Goal: Transaction & Acquisition: Purchase product/service

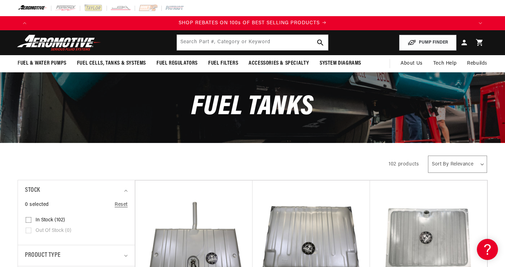
click at [500, 169] on facet-filters-form "All Products 102 products Sort By Relevance Sort By Price, Low to High Sort By …" at bounding box center [252, 165] width 505 height 18
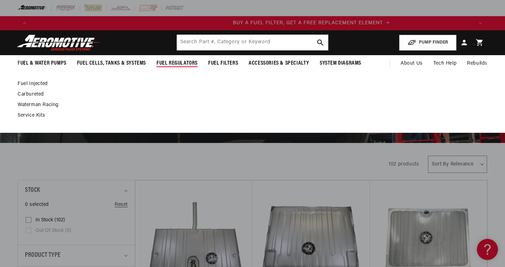
scroll to position [0, 442]
click at [38, 83] on link "Fuel Injected" at bounding box center [249, 84] width 463 height 6
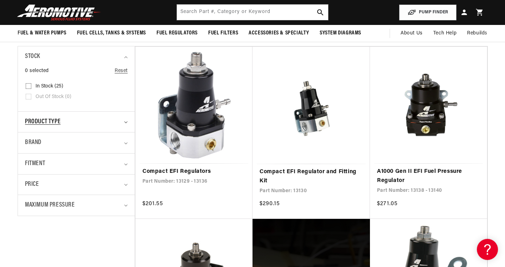
scroll to position [0, 884]
click at [127, 123] on summary "Product type" at bounding box center [76, 122] width 103 height 21
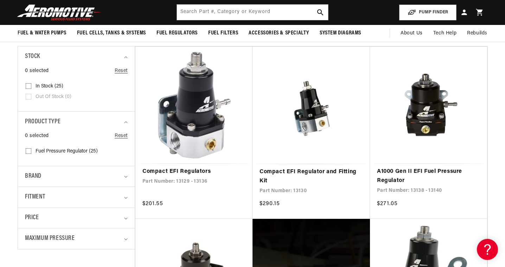
click at [27, 151] on input "Fuel Pressure Regulator (25) Fuel Pressure Regulator (25 products)" at bounding box center [29, 153] width 6 height 6
checkbox input "true"
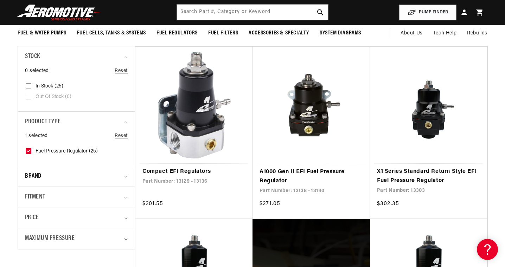
click at [126, 177] on icon "Brand (0 selected)" at bounding box center [126, 177] width 4 height 2
click at [28, 205] on input "Aeromotive (25) Aeromotive (25 products)" at bounding box center [29, 207] width 6 height 6
checkbox input "true"
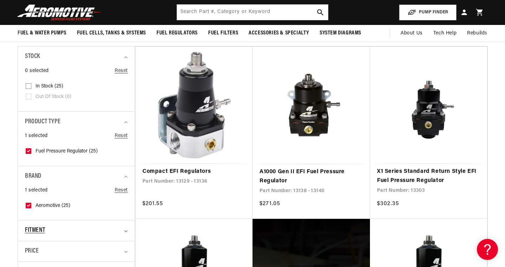
click at [126, 231] on icon "Fitment (0 selected)" at bounding box center [126, 232] width 4 height 2
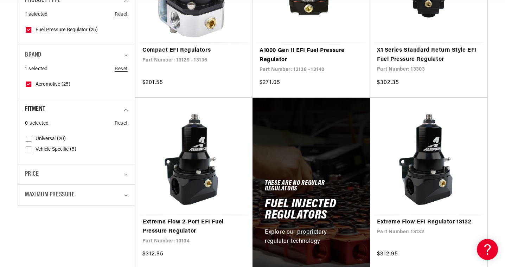
scroll to position [271, 0]
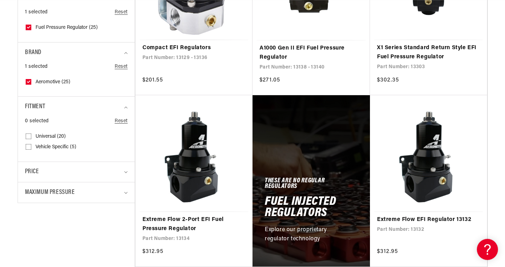
click at [121, 119] on link "Reset" at bounding box center [121, 122] width 13 height 8
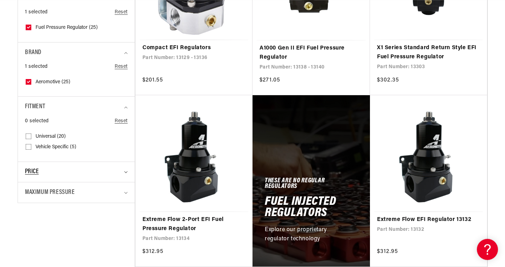
click at [126, 171] on icon at bounding box center [126, 172] width 4 height 2
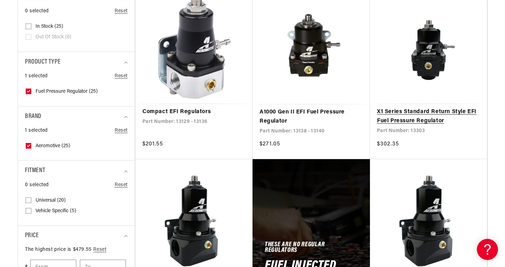
scroll to position [0, 884]
click at [424, 118] on link "X1 Series Standard Return Style EFI Fuel Pressure Regulator" at bounding box center [428, 117] width 103 height 18
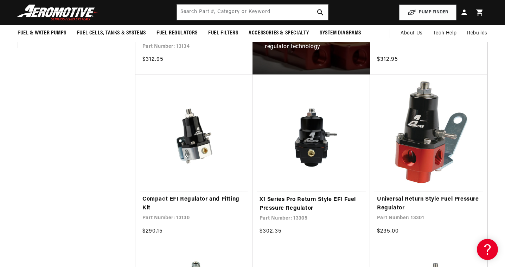
scroll to position [463, 0]
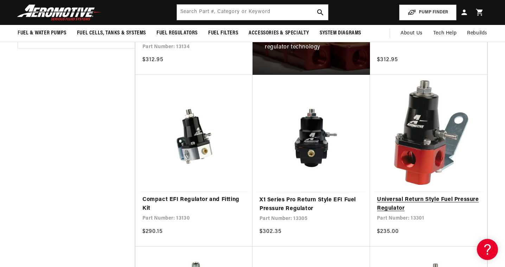
click at [420, 196] on link "Universal Return Style Fuel Pressure Regulator" at bounding box center [428, 205] width 103 height 18
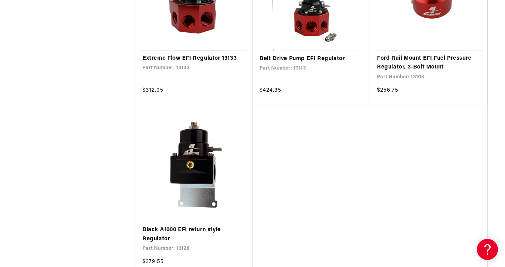
scroll to position [1514, 0]
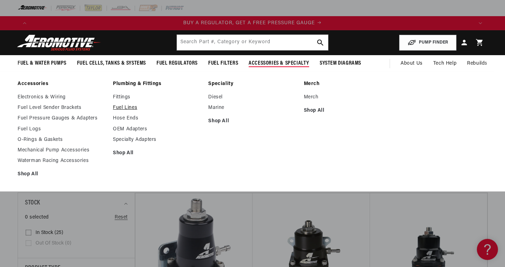
click at [119, 109] on link "Fuel Lines" at bounding box center [157, 108] width 88 height 6
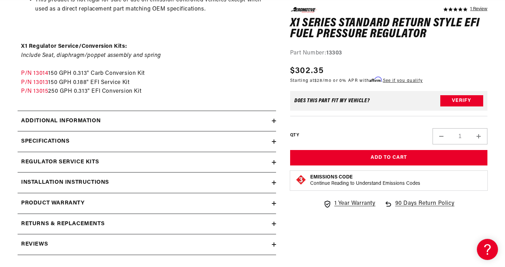
scroll to position [0, 442]
click at [272, 119] on icon at bounding box center [274, 121] width 4 height 4
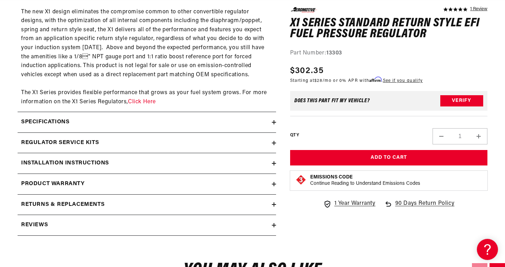
scroll to position [0, 884]
click at [274, 120] on icon at bounding box center [274, 122] width 0 height 4
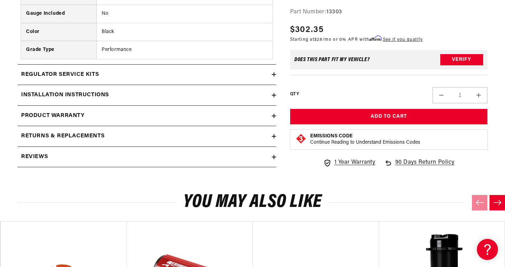
scroll to position [0, 0]
click at [273, 155] on icon at bounding box center [274, 157] width 4 height 4
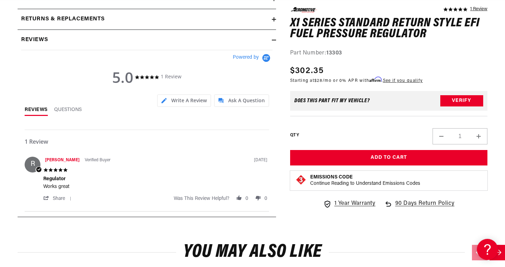
scroll to position [0, 442]
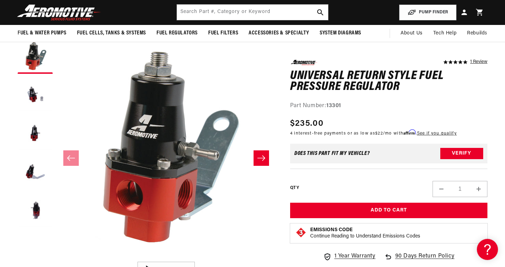
scroll to position [0, 1326]
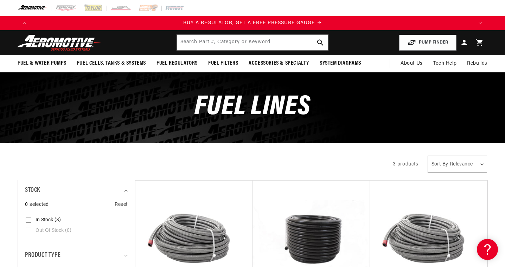
click at [493, 109] on div "Fuel Lines" at bounding box center [252, 107] width 505 height 70
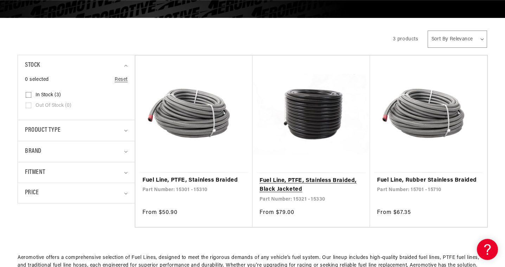
scroll to position [0, 1326]
click at [309, 177] on link "Fuel Line, PTFE, Stainless Braided, Black Jacketed" at bounding box center [311, 186] width 103 height 18
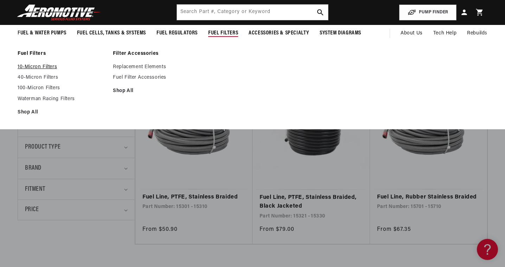
scroll to position [0, 884]
click at [50, 65] on link "10-Micron Filters" at bounding box center [62, 67] width 88 height 6
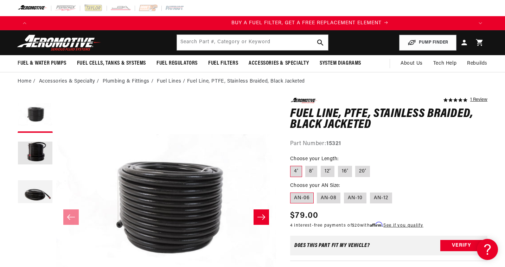
scroll to position [0, 442]
click at [479, 100] on link "1 Review" at bounding box center [479, 100] width 17 height 5
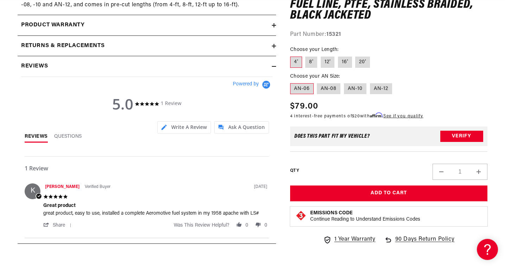
scroll to position [0, 884]
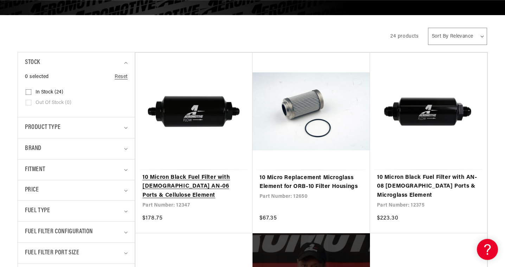
click at [198, 173] on link "10 Micron Black Fuel Filter with Male AN-06 Ports & Cellulose Element" at bounding box center [194, 186] width 103 height 27
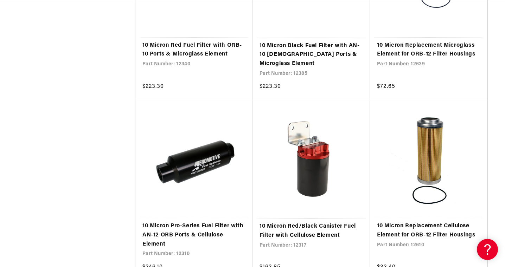
scroll to position [0, 884]
click at [297, 222] on link "10 Micron Red/Black Canister Fuel Filter with Cellulose Element" at bounding box center [311, 231] width 103 height 18
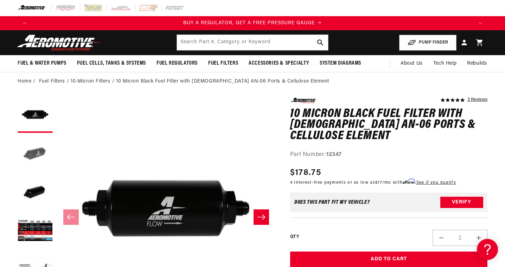
click at [33, 147] on button "Load image 2 in gallery view" at bounding box center [35, 154] width 35 height 35
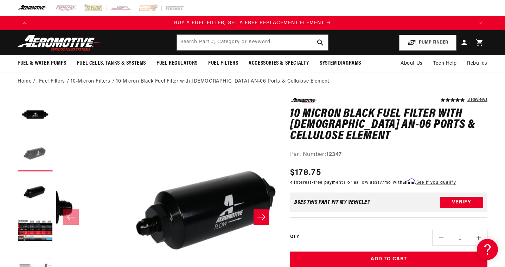
scroll to position [0, 220]
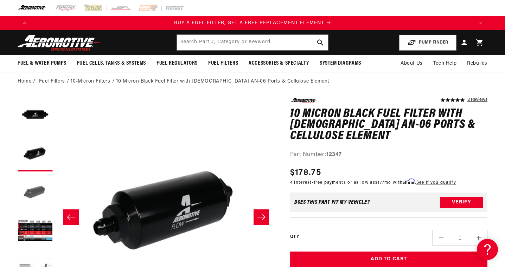
click at [39, 190] on button "Load image 3 in gallery view" at bounding box center [35, 192] width 35 height 35
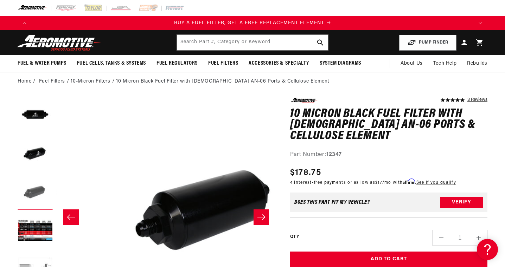
scroll to position [0, 440]
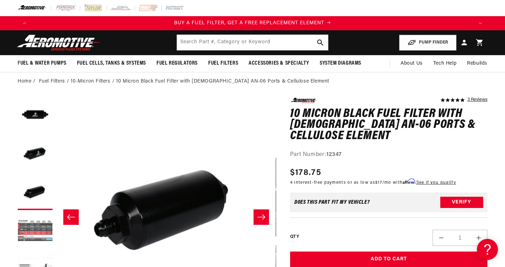
click at [39, 235] on button "Load image 4 in gallery view" at bounding box center [35, 231] width 35 height 35
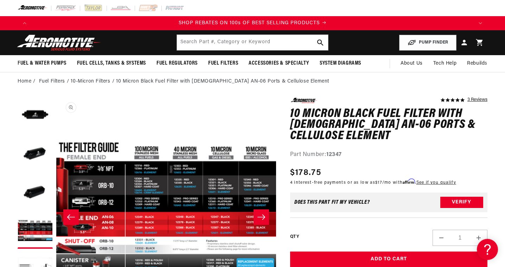
scroll to position [0, 0]
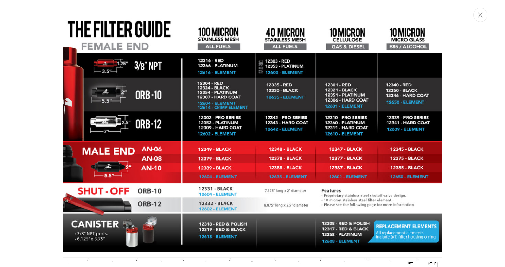
scroll to position [0, 1268]
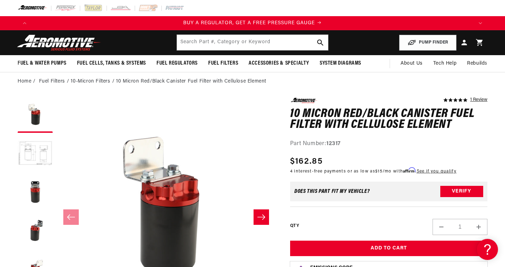
click at [479, 133] on div "5.0 star rating 1 Review 10 Micron Red/Black Canister Fuel Filter with Cellulos…" at bounding box center [388, 123] width 197 height 51
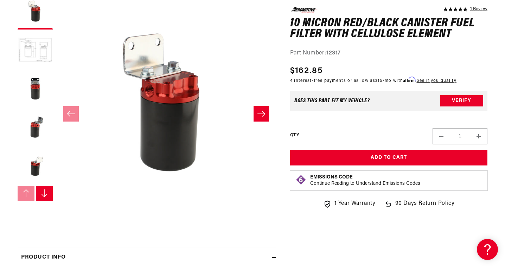
scroll to position [105, 0]
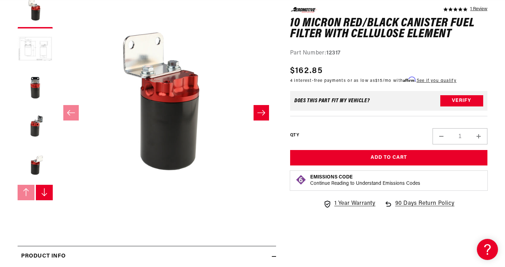
click at [36, 51] on button "Load image 2 in gallery view" at bounding box center [35, 49] width 35 height 35
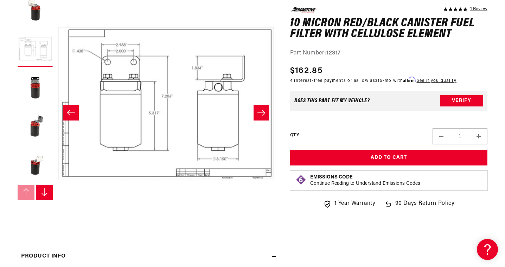
scroll to position [0, 0]
click at [261, 116] on button "Slide right" at bounding box center [261, 112] width 15 height 15
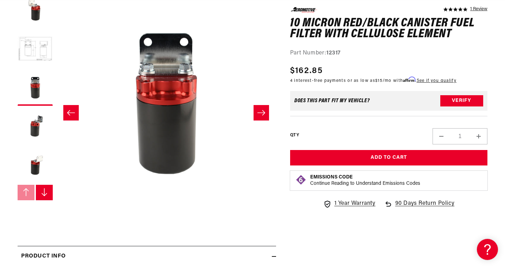
scroll to position [0, 884]
click at [261, 115] on icon "Slide right" at bounding box center [261, 112] width 8 height 7
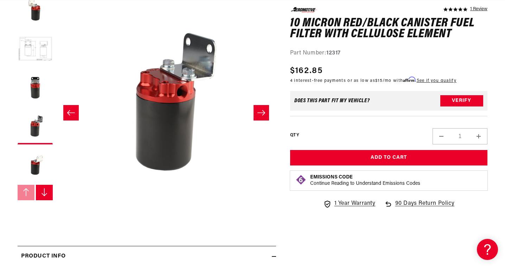
scroll to position [0, 0]
click at [261, 113] on icon "Slide right" at bounding box center [262, 112] width 8 height 5
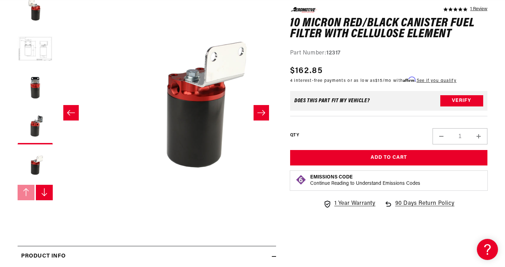
scroll to position [0, 879]
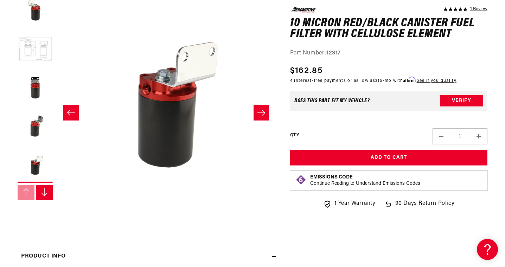
click at [261, 113] on icon "Slide right" at bounding box center [262, 112] width 8 height 5
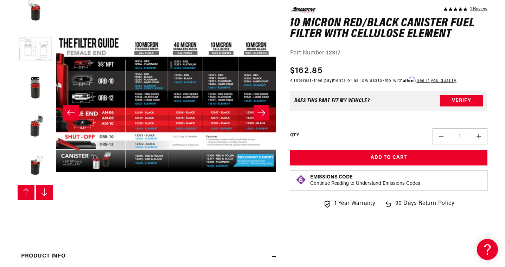
scroll to position [39, 0]
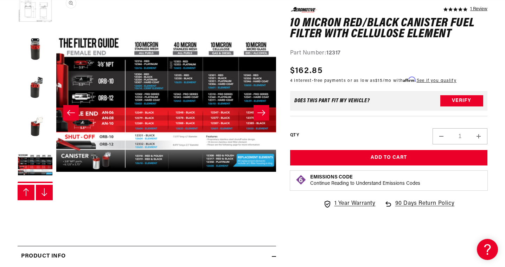
click at [56, 213] on button "Open media 6 in modal" at bounding box center [56, 213] width 0 height 0
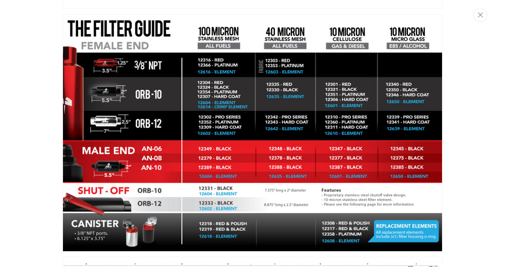
scroll to position [0, 1326]
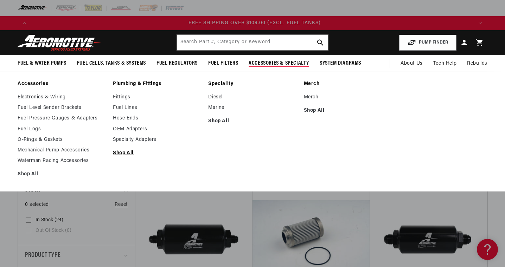
scroll to position [0, 1326]
click at [119, 153] on link "Shop All" at bounding box center [157, 153] width 88 height 6
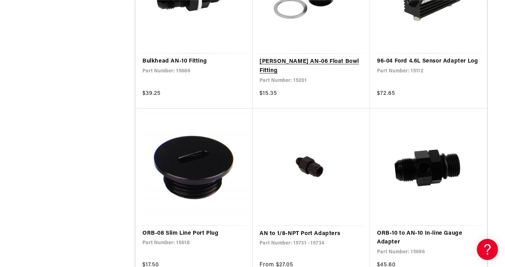
scroll to position [1260, 0]
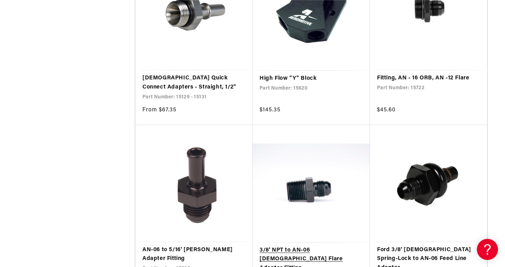
scroll to position [0, 1326]
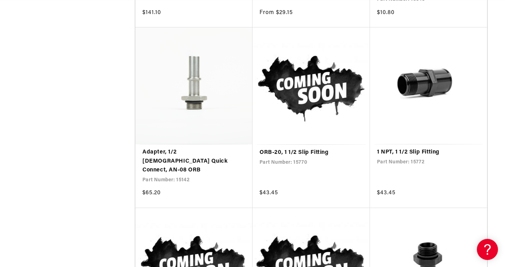
scroll to position [0, 442]
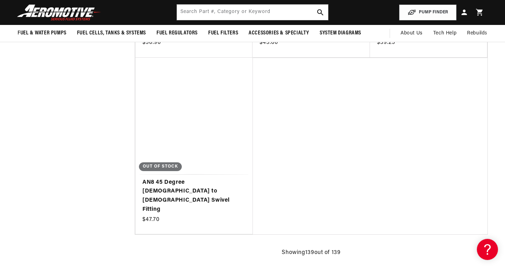
scroll to position [0, 385]
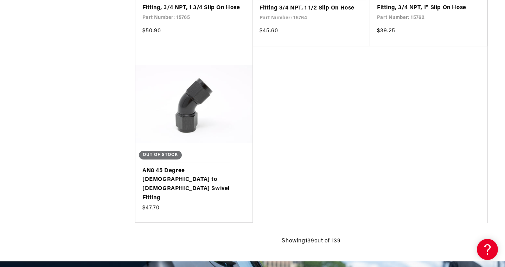
select select "Fuel-Injected"
select select "No-Naturally-Aspirated"
select select "Gas"
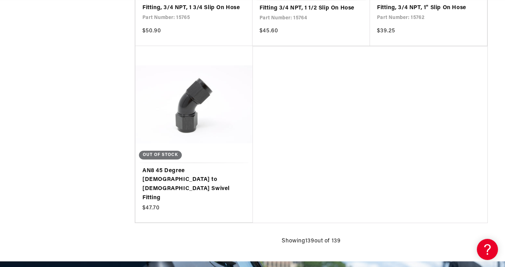
select select "Gas"
select select "In-Tank"
type input "450"
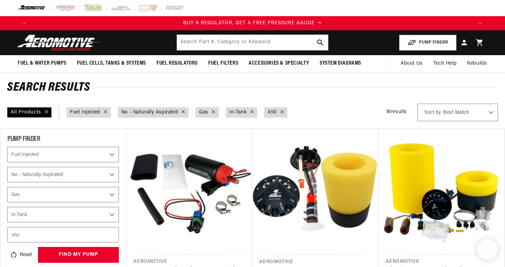
select select "Fuel-Injected"
select select "No-Naturally-Aspirated"
select select "Gas"
select select "In-Tank"
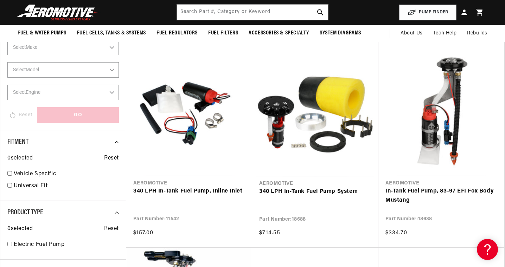
scroll to position [0, 442]
click at [444, 187] on link "In-Tank Fuel Pump, 83-97 EFI Fox Body Mustang" at bounding box center [442, 196] width 112 height 18
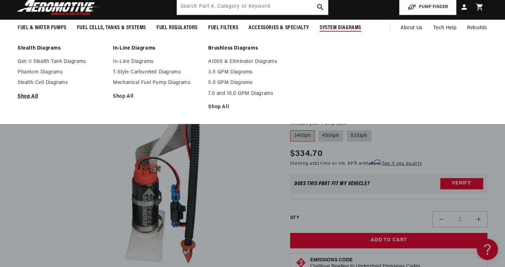
scroll to position [0, 1326]
click at [37, 98] on link "Shop All" at bounding box center [62, 97] width 88 height 6
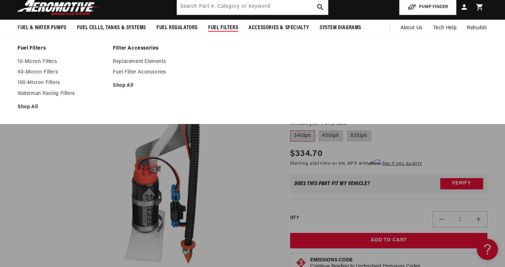
scroll to position [0, 442]
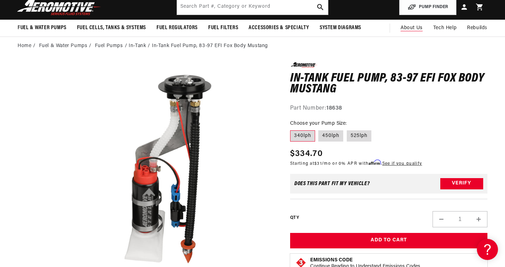
click at [408, 29] on span "About Us" at bounding box center [412, 27] width 22 height 5
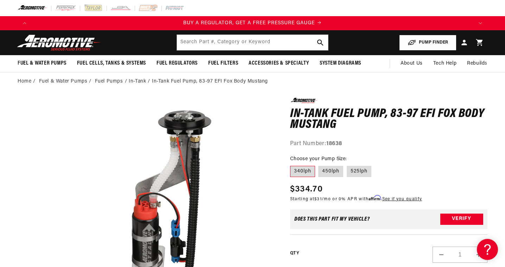
scroll to position [0, 0]
click at [71, 41] on img at bounding box center [59, 42] width 88 height 17
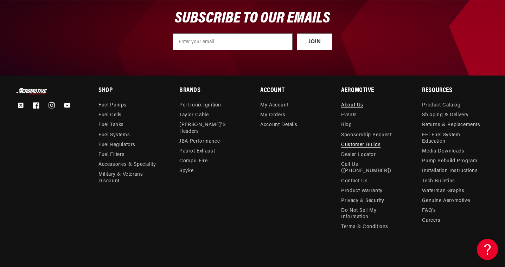
scroll to position [0, 1326]
click at [357, 146] on link "Customer Builds" at bounding box center [360, 145] width 39 height 10
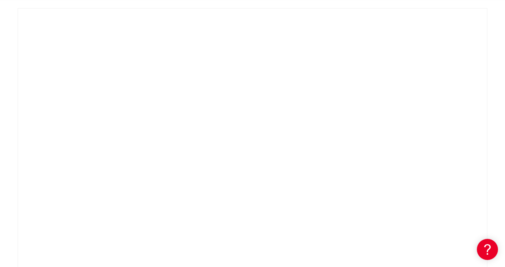
scroll to position [0, 442]
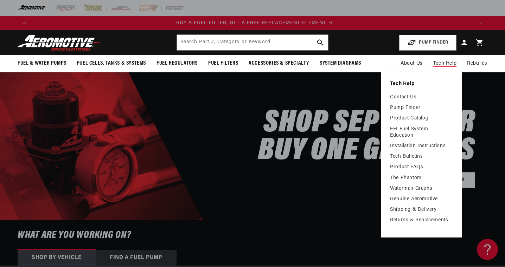
scroll to position [0, 442]
click at [410, 98] on link "Contact Us" at bounding box center [421, 97] width 63 height 6
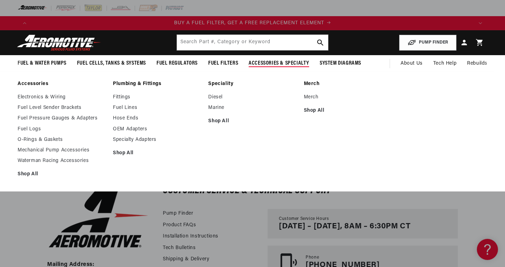
scroll to position [0, 884]
